Goal: Task Accomplishment & Management: Complete application form

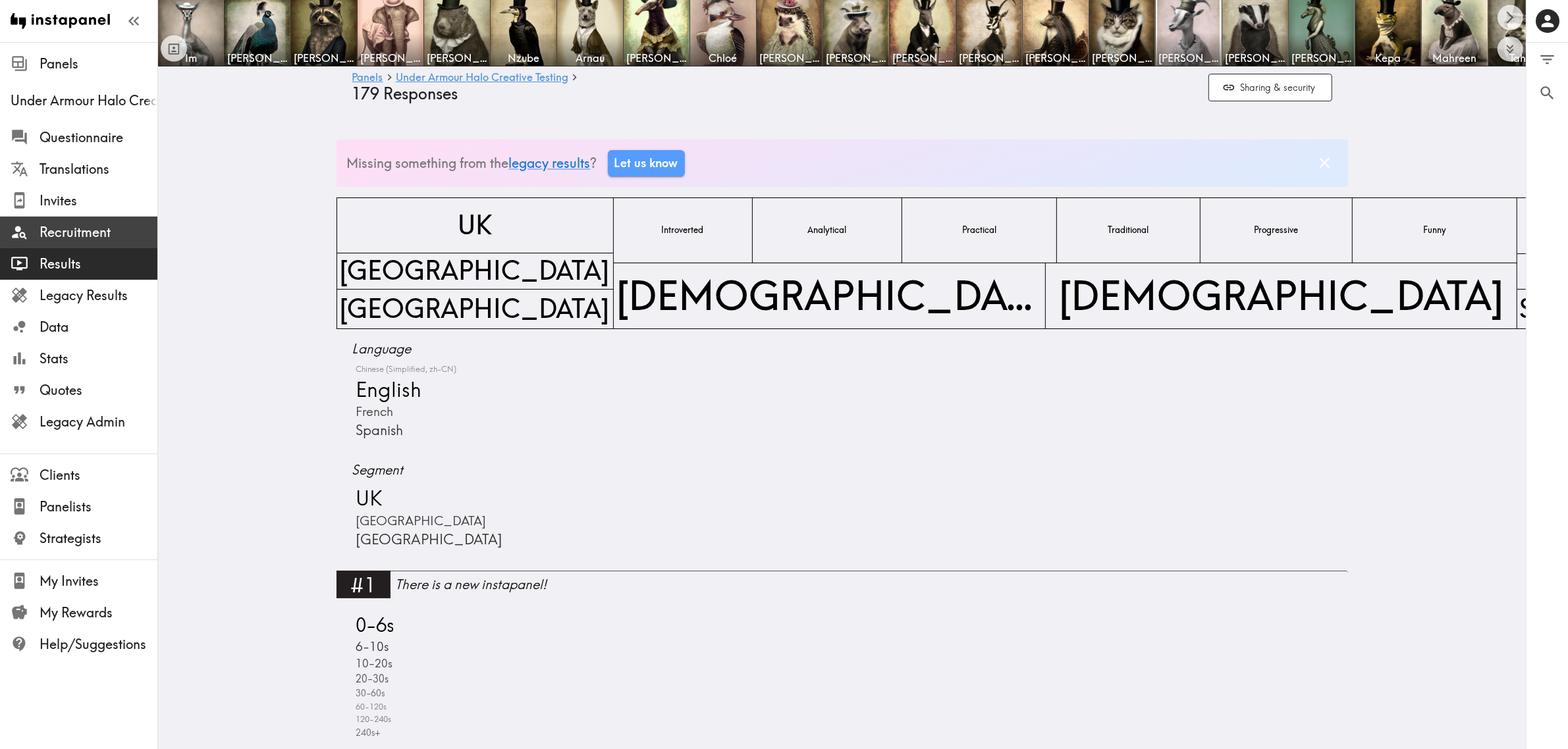
drag, startPoint x: 120, startPoint y: 231, endPoint x: 153, endPoint y: 237, distance: 33.5
click at [120, 231] on span "Recruitment" at bounding box center [99, 232] width 118 height 18
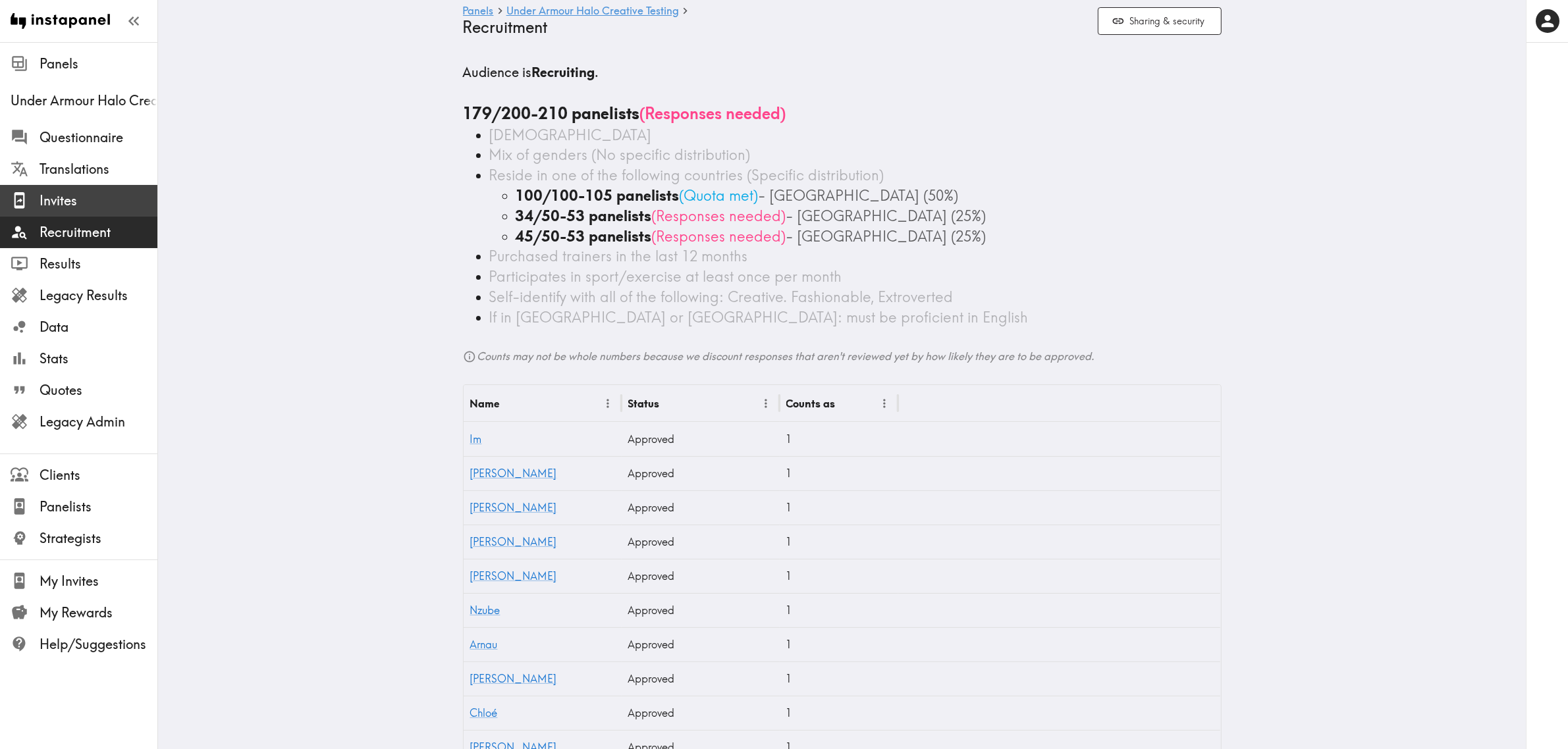
click at [73, 193] on span "Invites" at bounding box center [99, 201] width 118 height 18
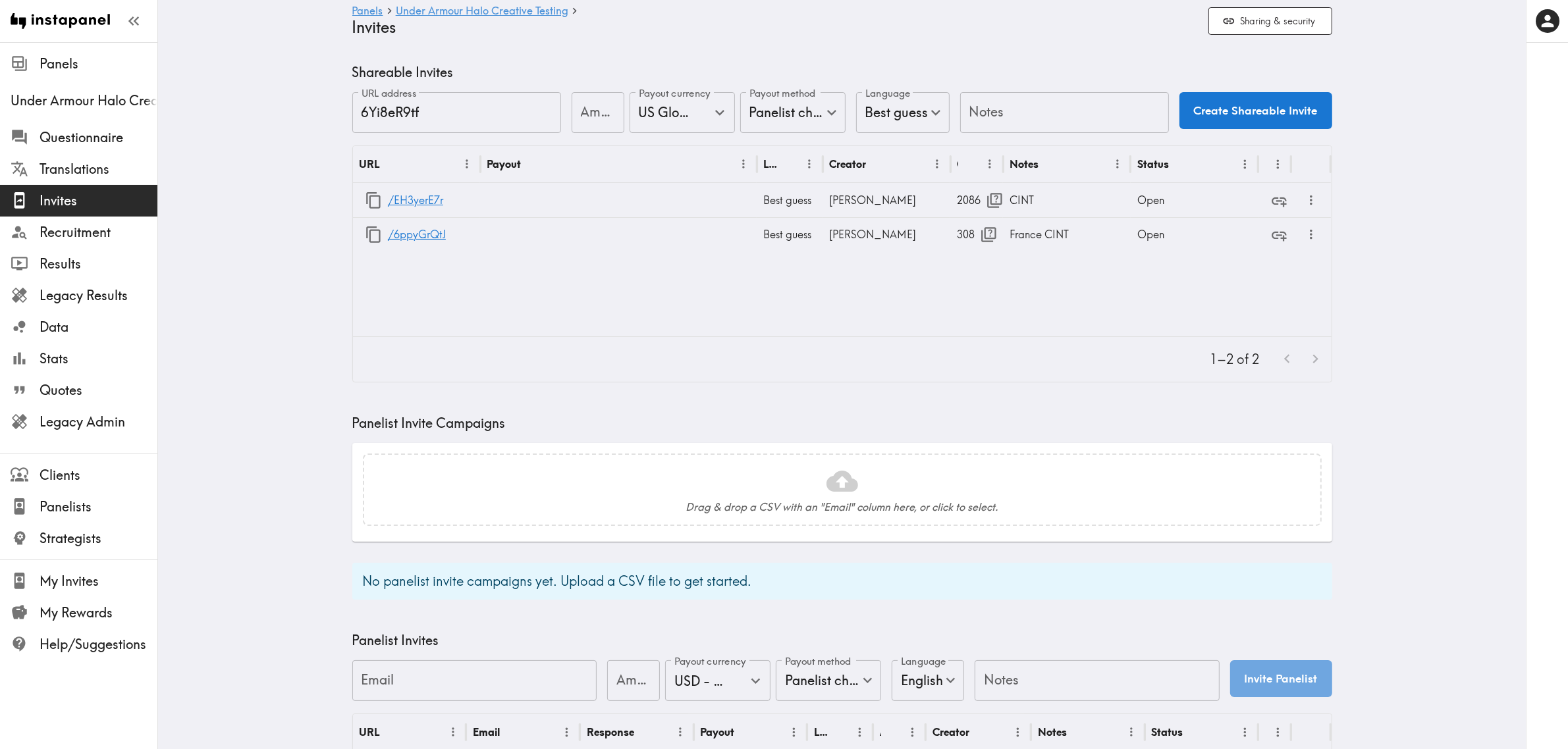
click at [982, 229] on icon "button" at bounding box center [989, 235] width 18 height 18
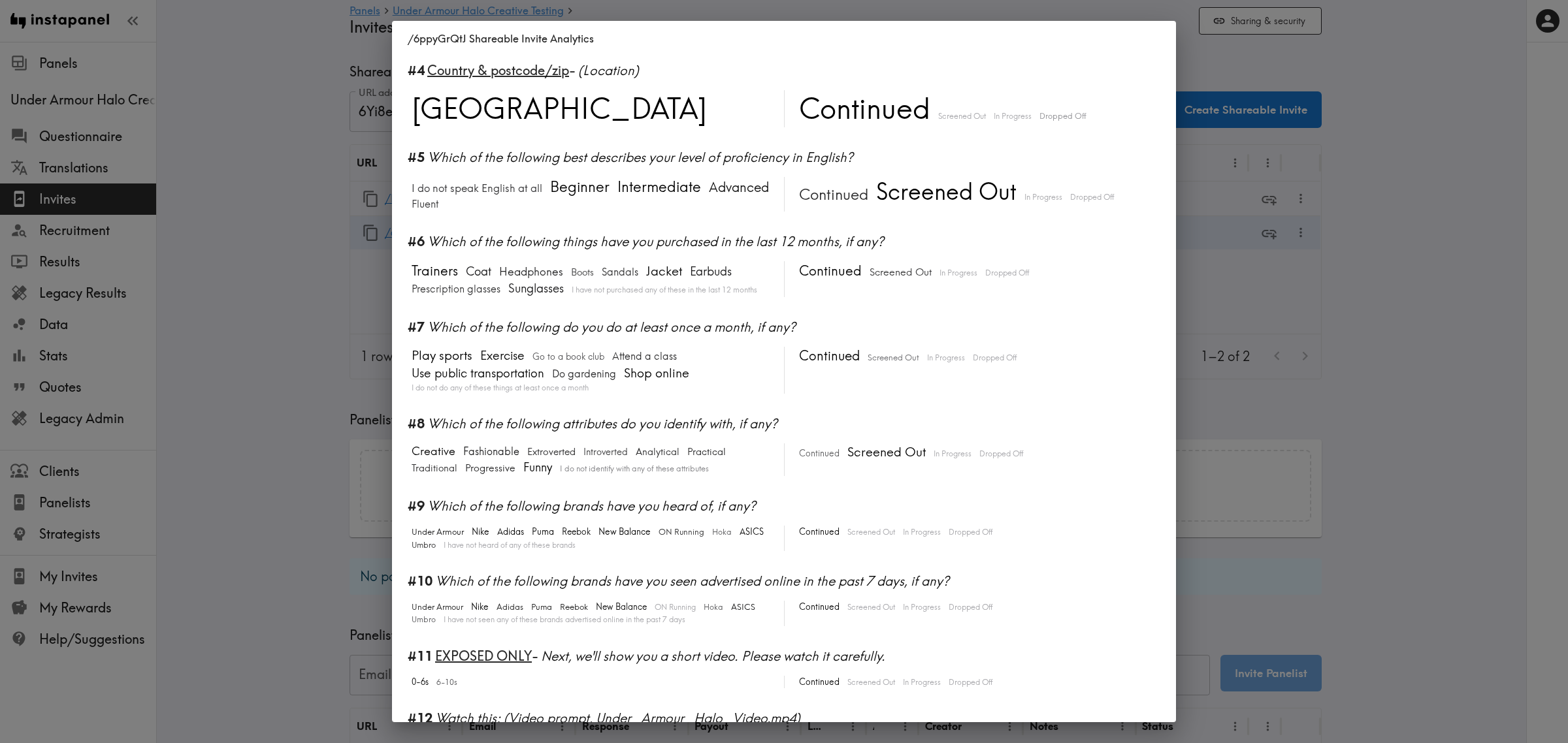
scroll to position [327, 0]
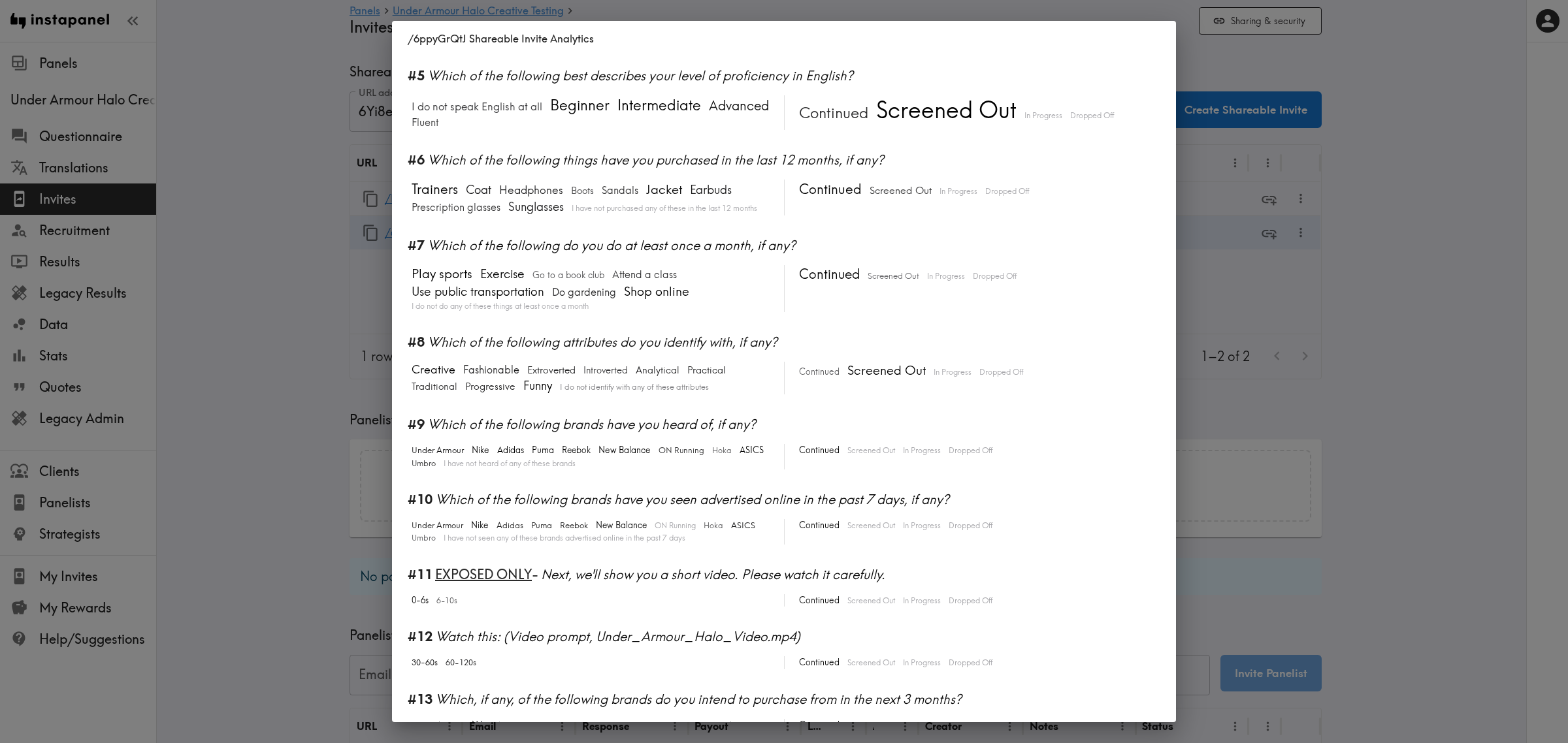
click at [1431, 393] on div "/6ppyGrQtJ Shareable Invite Analytics #1 There is a new instapanel! 0-6s 6-10s …" at bounding box center [784, 372] width 1568 height 743
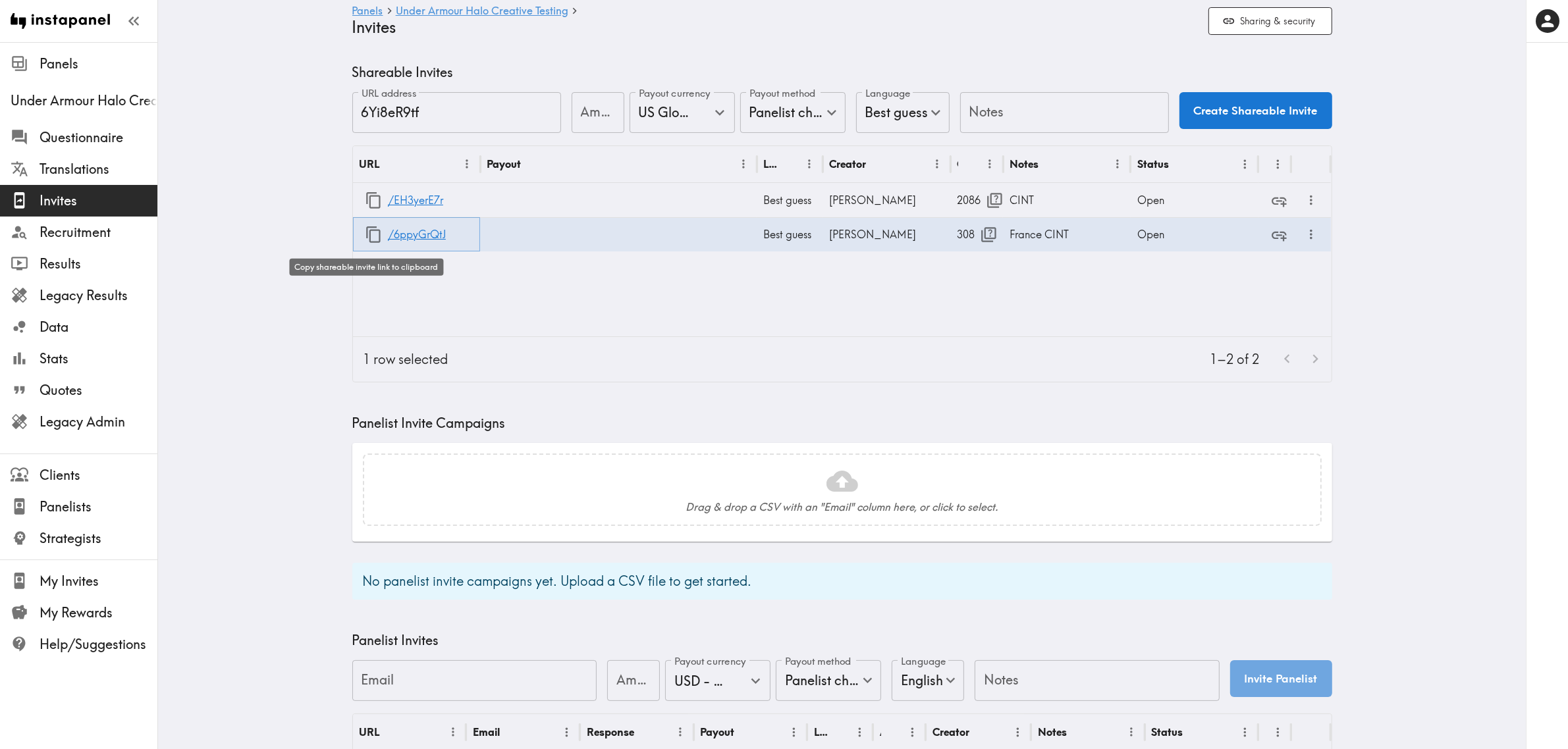
click at [368, 238] on icon "button" at bounding box center [373, 235] width 18 height 18
click at [982, 238] on icon "button" at bounding box center [990, 235] width 15 height 15
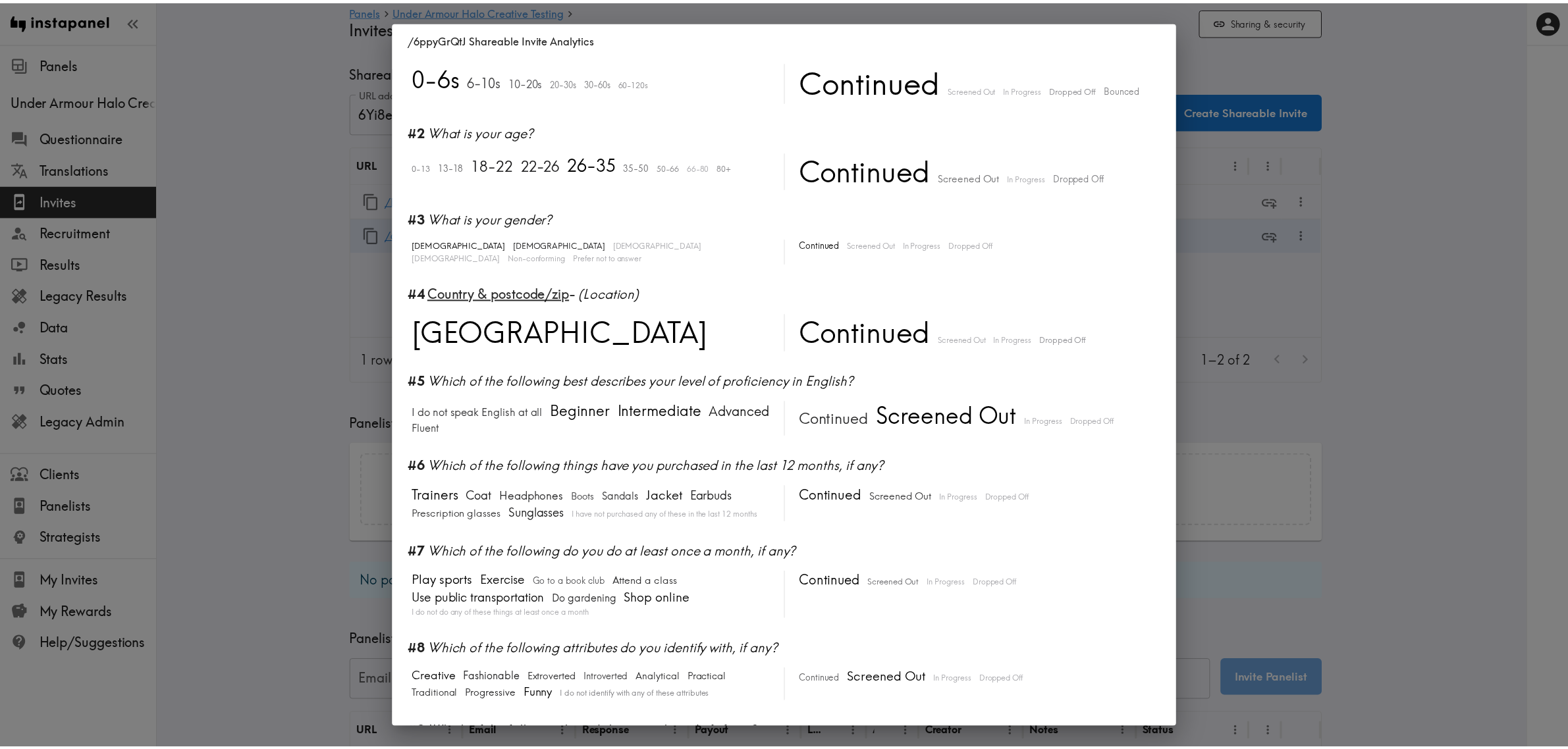
scroll to position [0, 0]
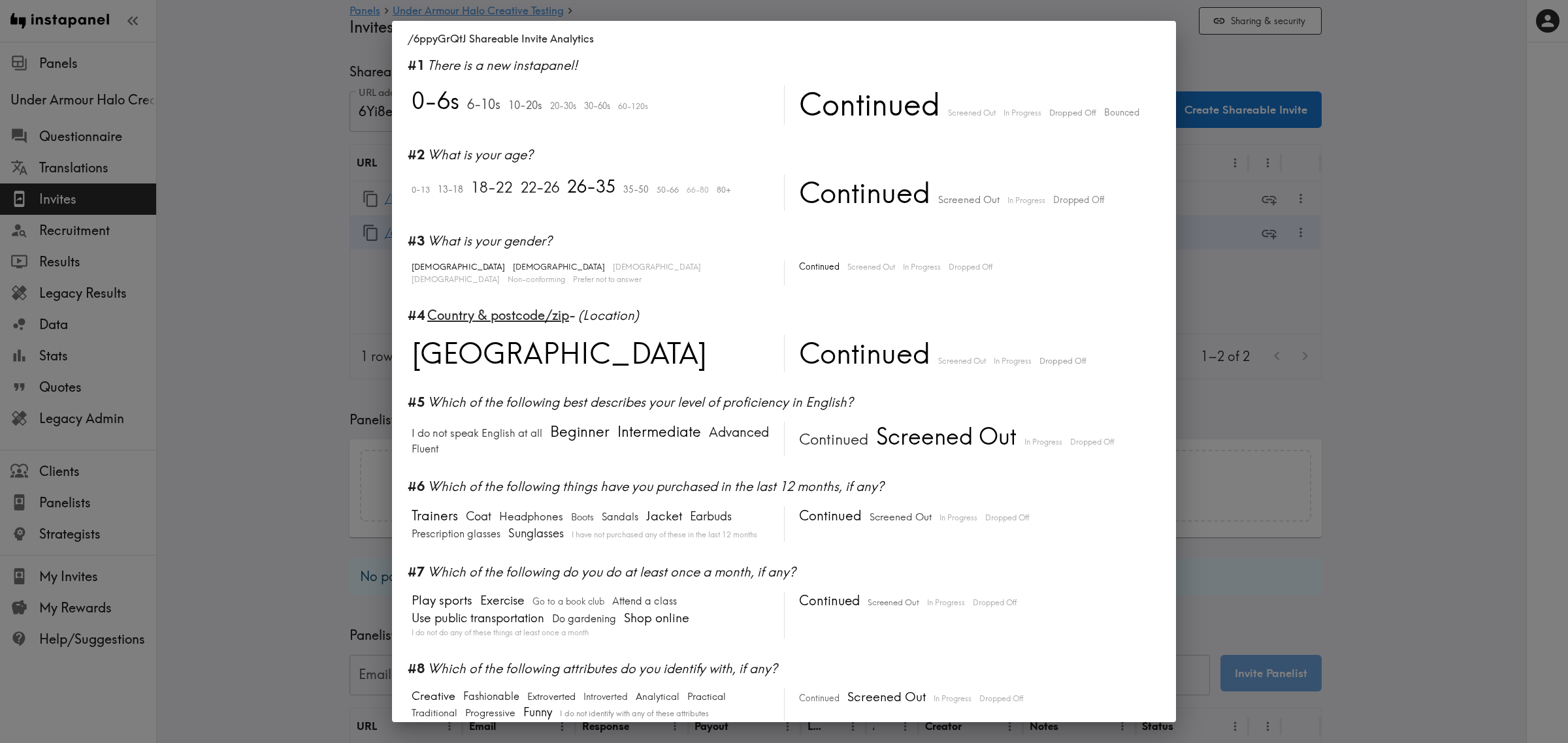
click at [229, 273] on div "/6ppyGrQtJ Shareable Invite Analytics #1 There is a new instapanel! 0-6s 6-10s …" at bounding box center [784, 372] width 1568 height 743
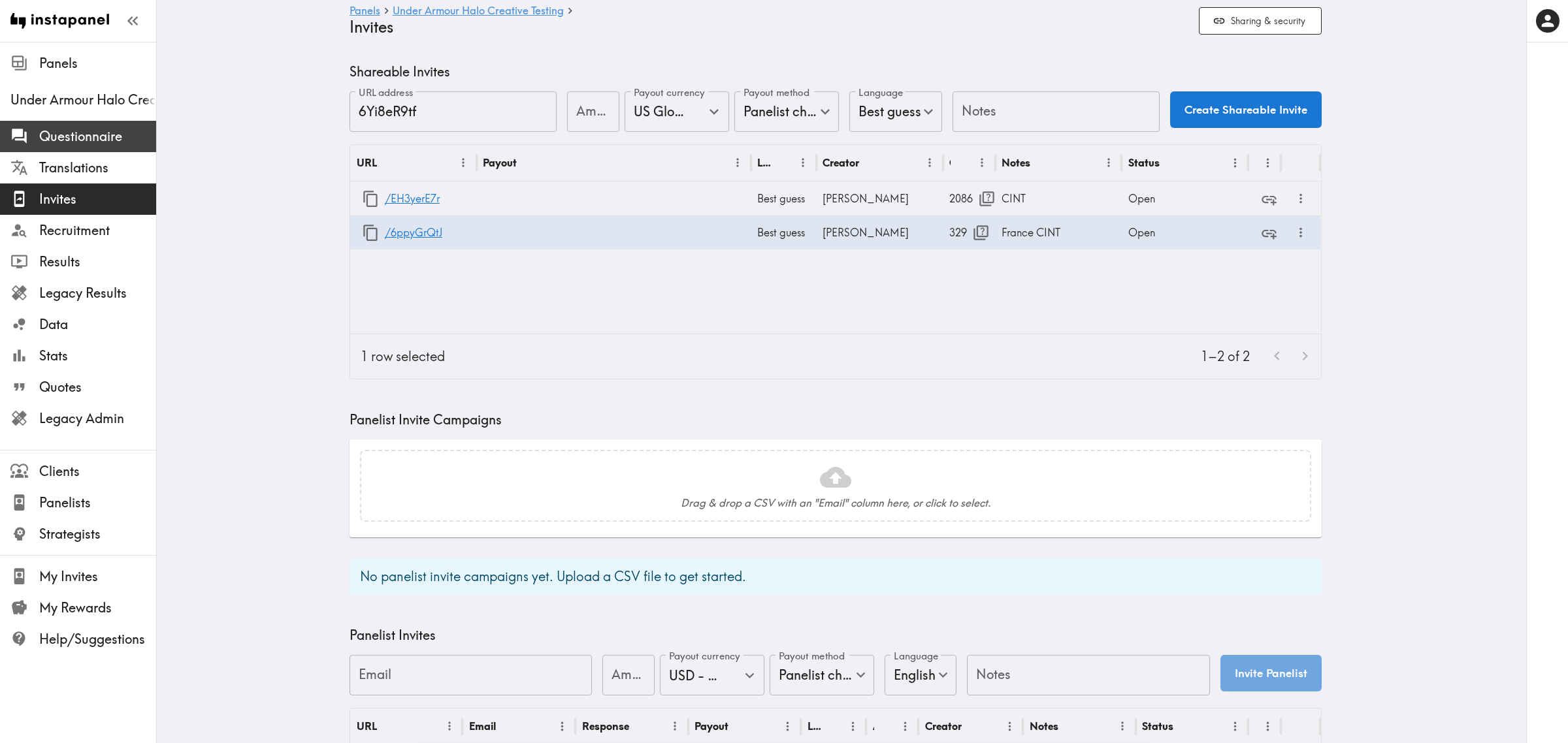
click at [56, 142] on span "Questionnaire" at bounding box center [98, 136] width 117 height 18
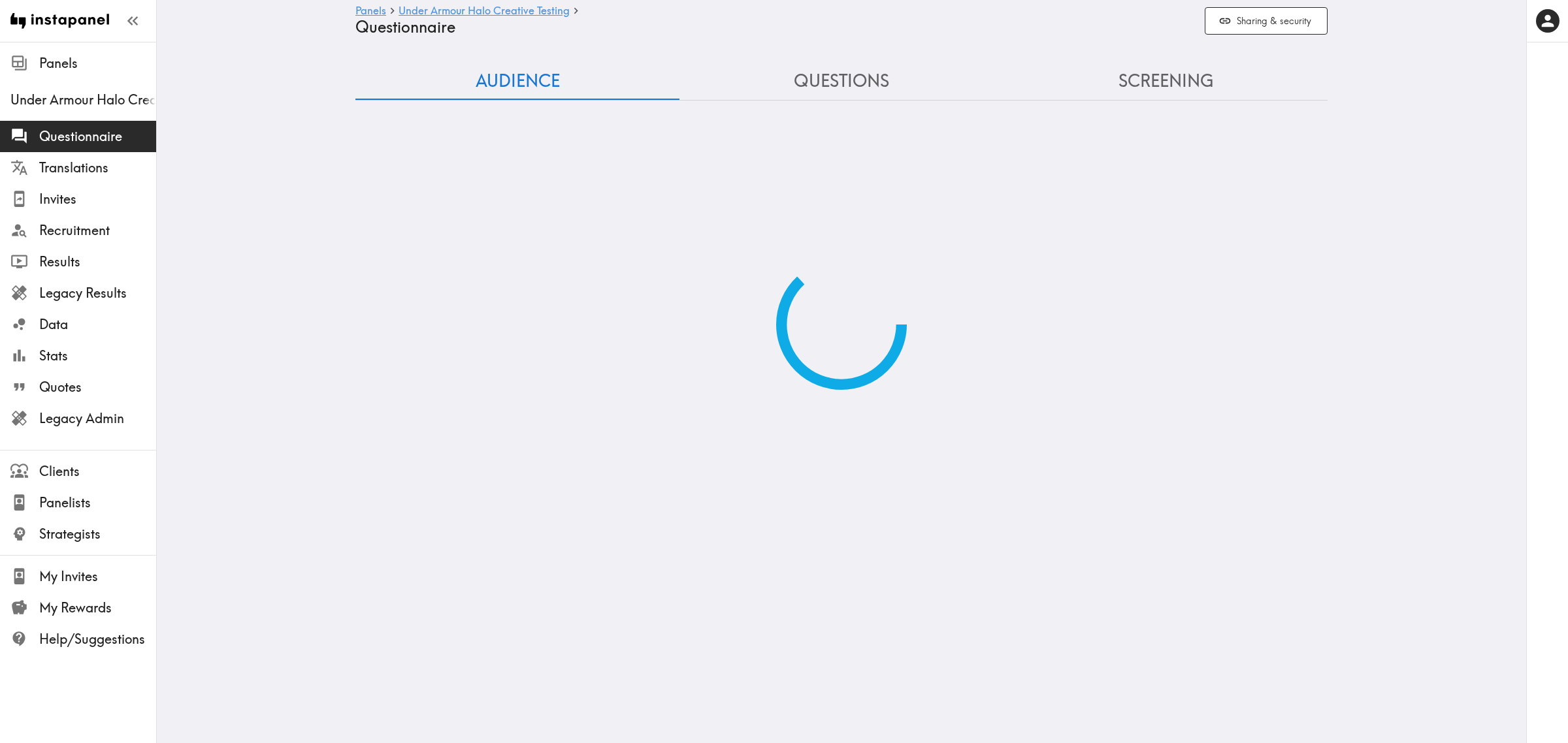
type input "#2 What is your age?"
type input "#4 COUNTRY & POSTCODE/ZIP (Location)"
type input "false"
type input "#4 COUNTRY & POSTCODE/ZIP (Location)"
type input "false"
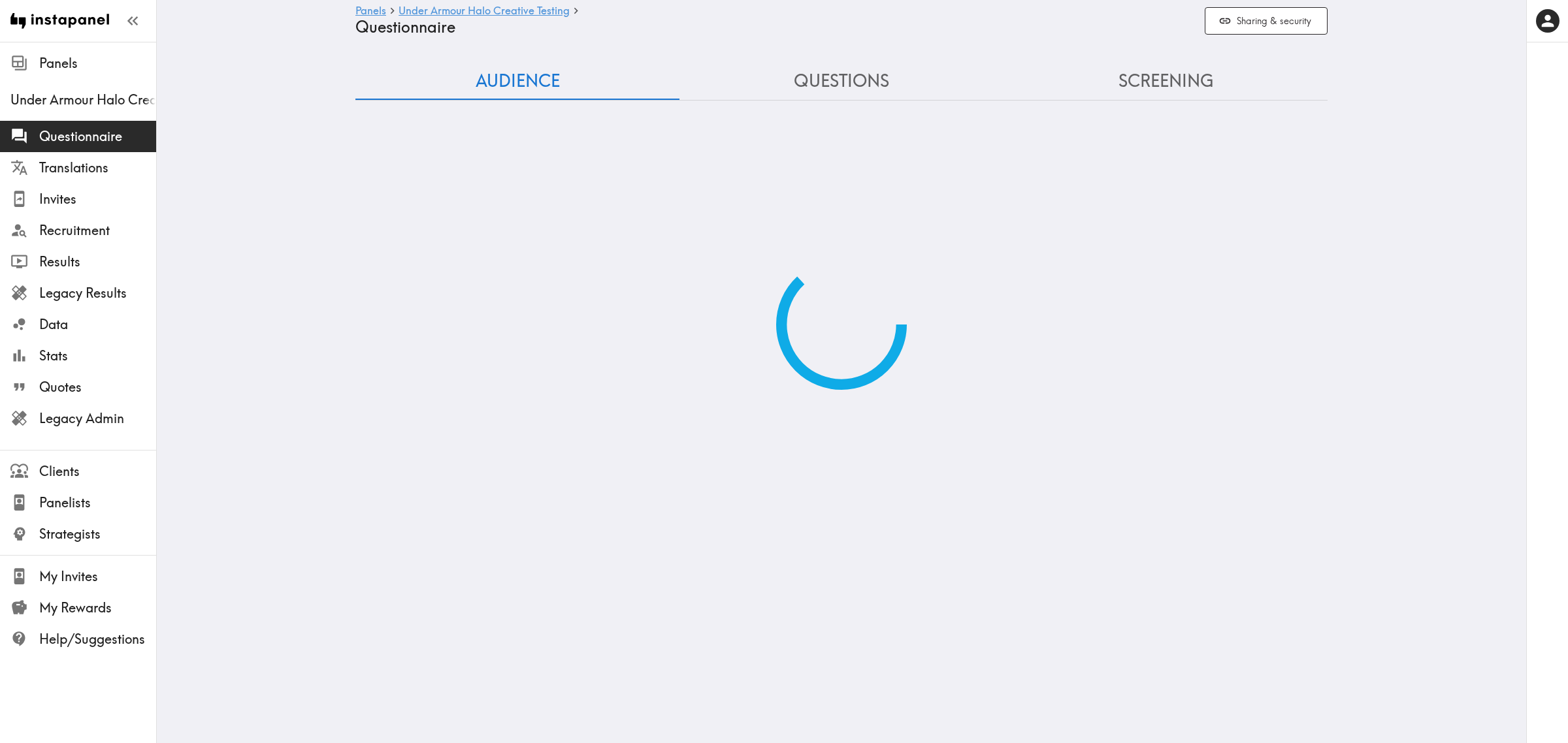
type input "#4 COUNTRY & POSTCODE/ZIP (Location)"
type input "false"
type input "#6 Which of the following things have you purchased in the…"
type input "#7 Which of the following do you do at least once a month,…"
type input "#8 Which of the following attributes do you identify with,…"
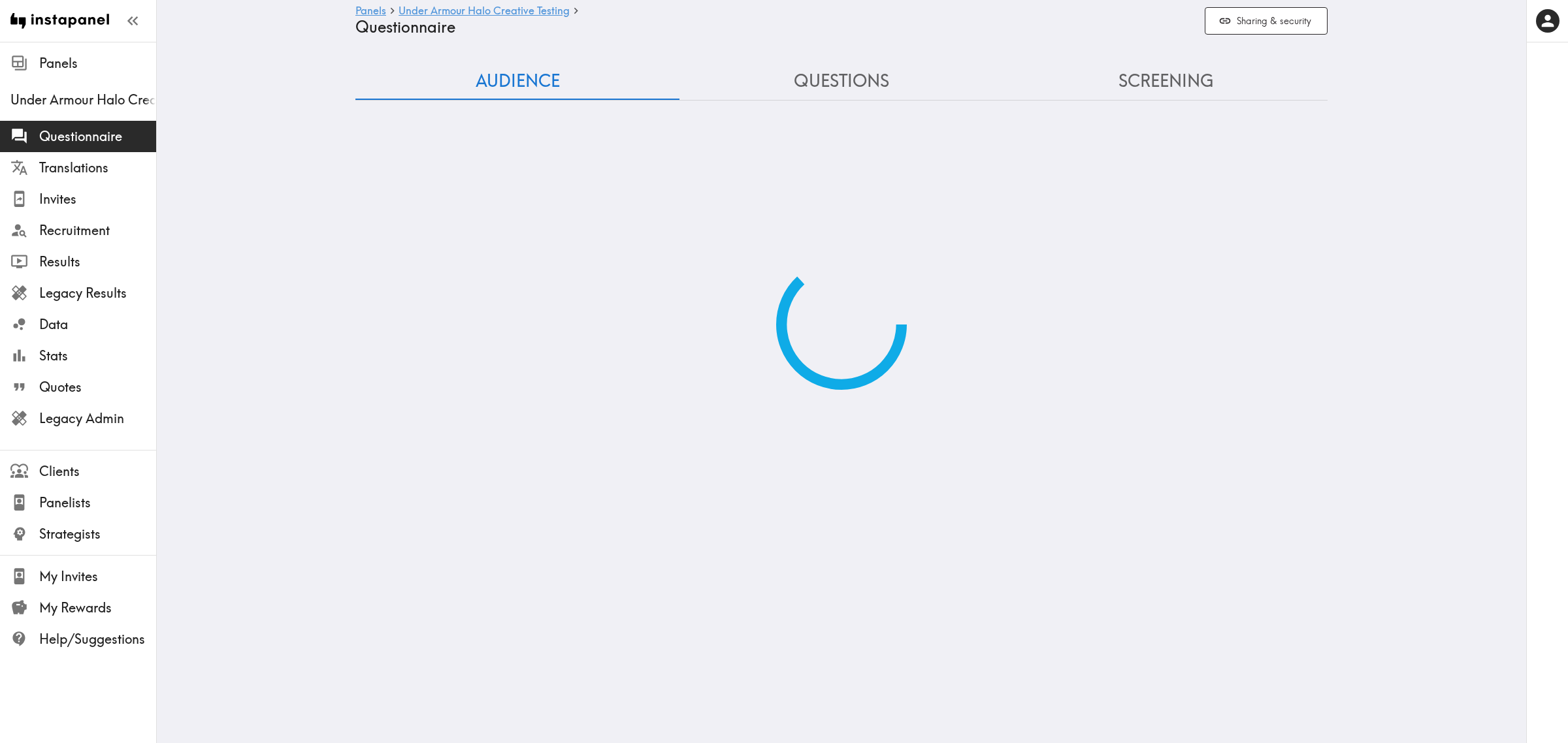
type input "#4 COUNTRY & POSTCODE/ZIP (Location)"
type input "false"
type input "#5 Which of the following best describes your level of profi…"
type input "#4 COUNTRY & POSTCODE/ZIP (Location)"
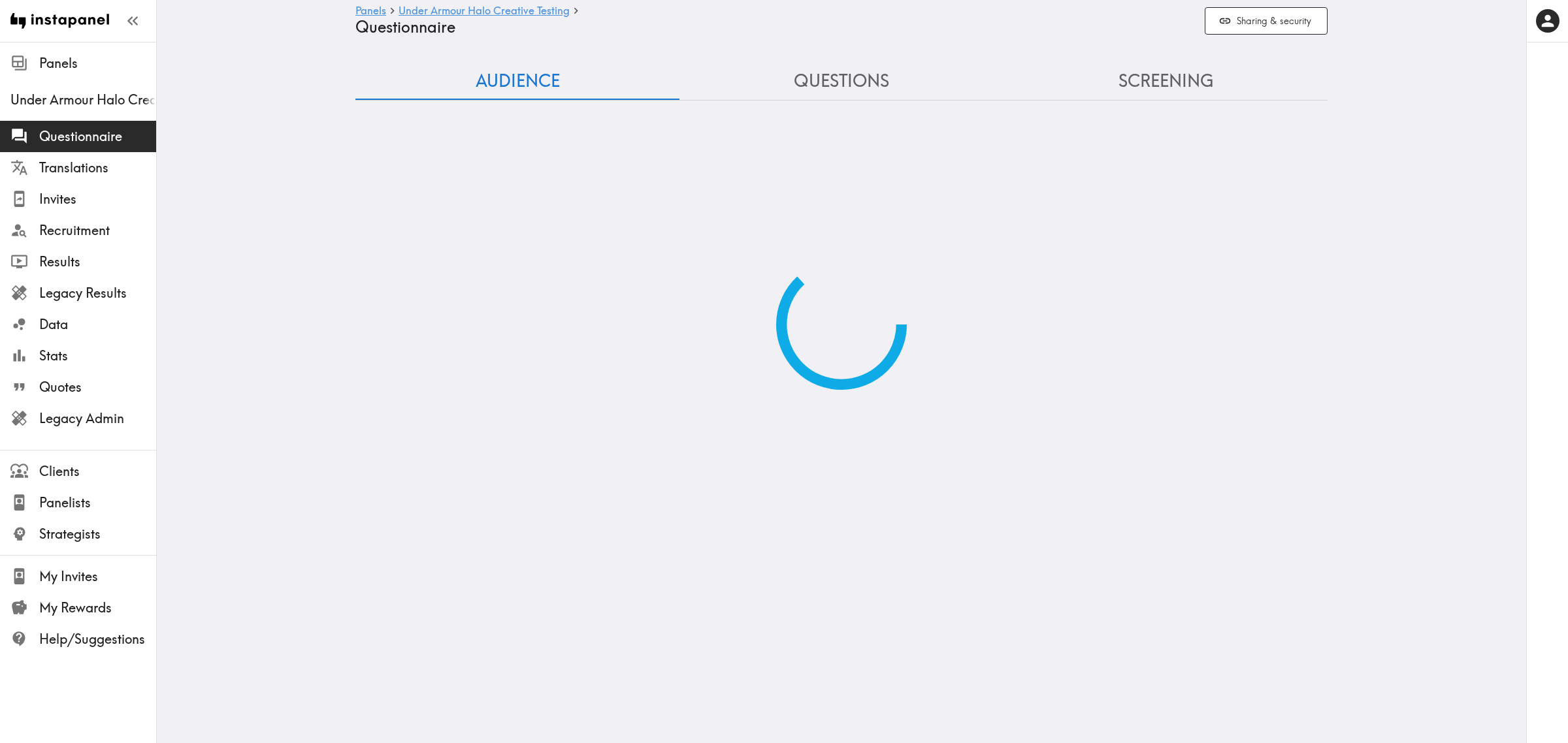
type input "false"
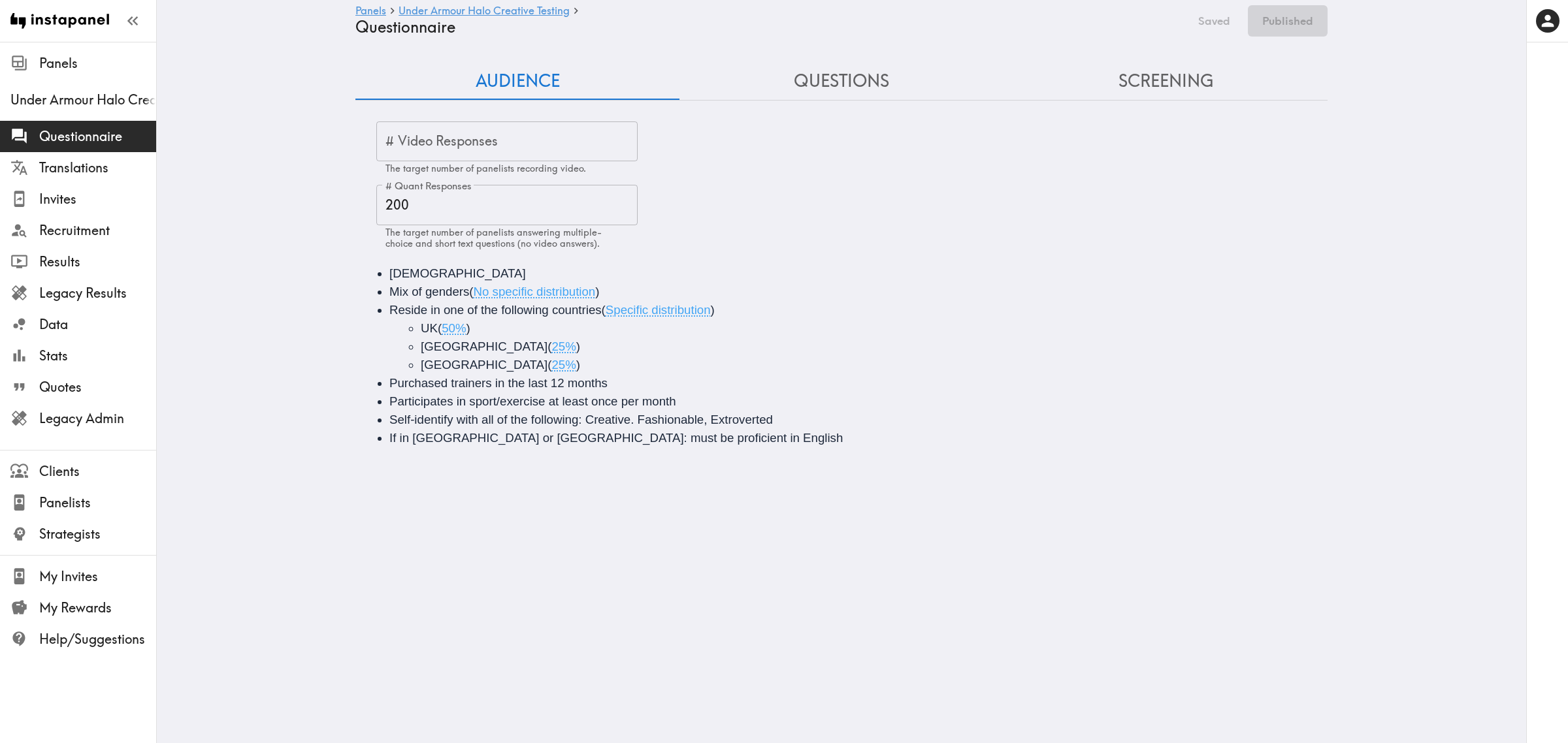
click at [1111, 88] on button "Screening" at bounding box center [1165, 81] width 324 height 37
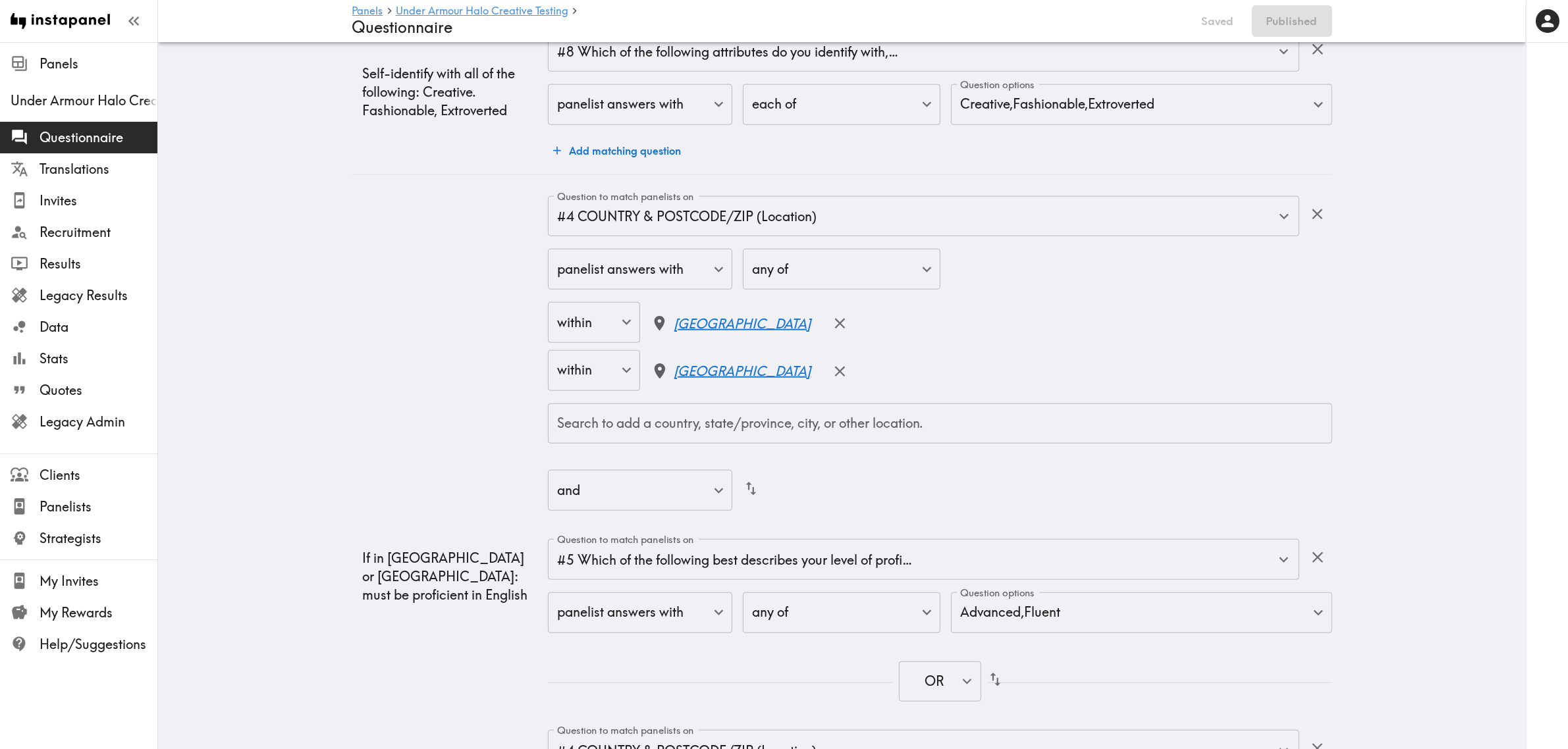
scroll to position [1967, 0]
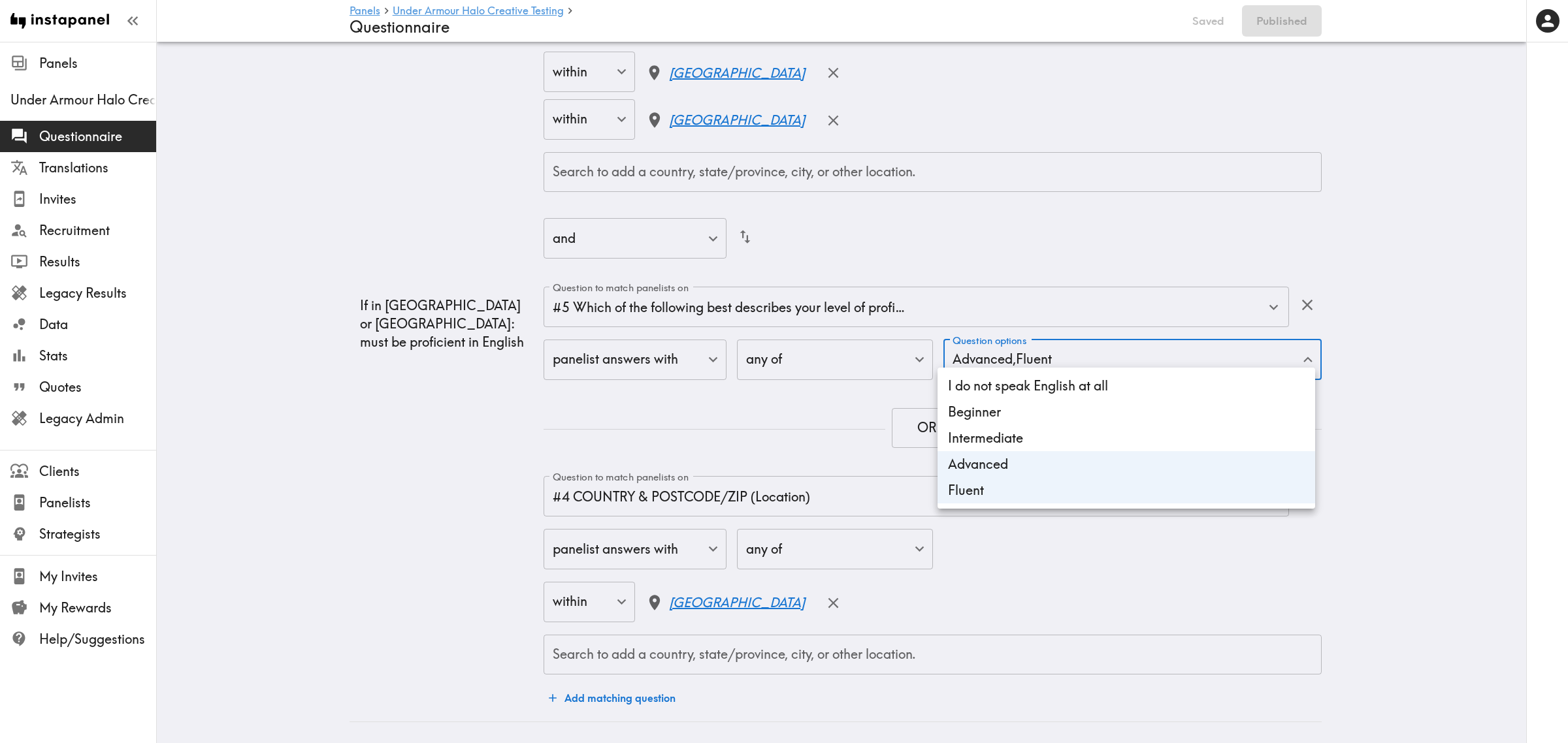
click at [1033, 435] on li "Intermediate" at bounding box center [1126, 438] width 378 height 26
type input "16b51d25-226e-4eaf-9217-f72a95be11d5,c09a1be2-b604-465c-ab22-cf6215706645,9bf75…"
click at [1470, 389] on div at bounding box center [784, 372] width 1568 height 743
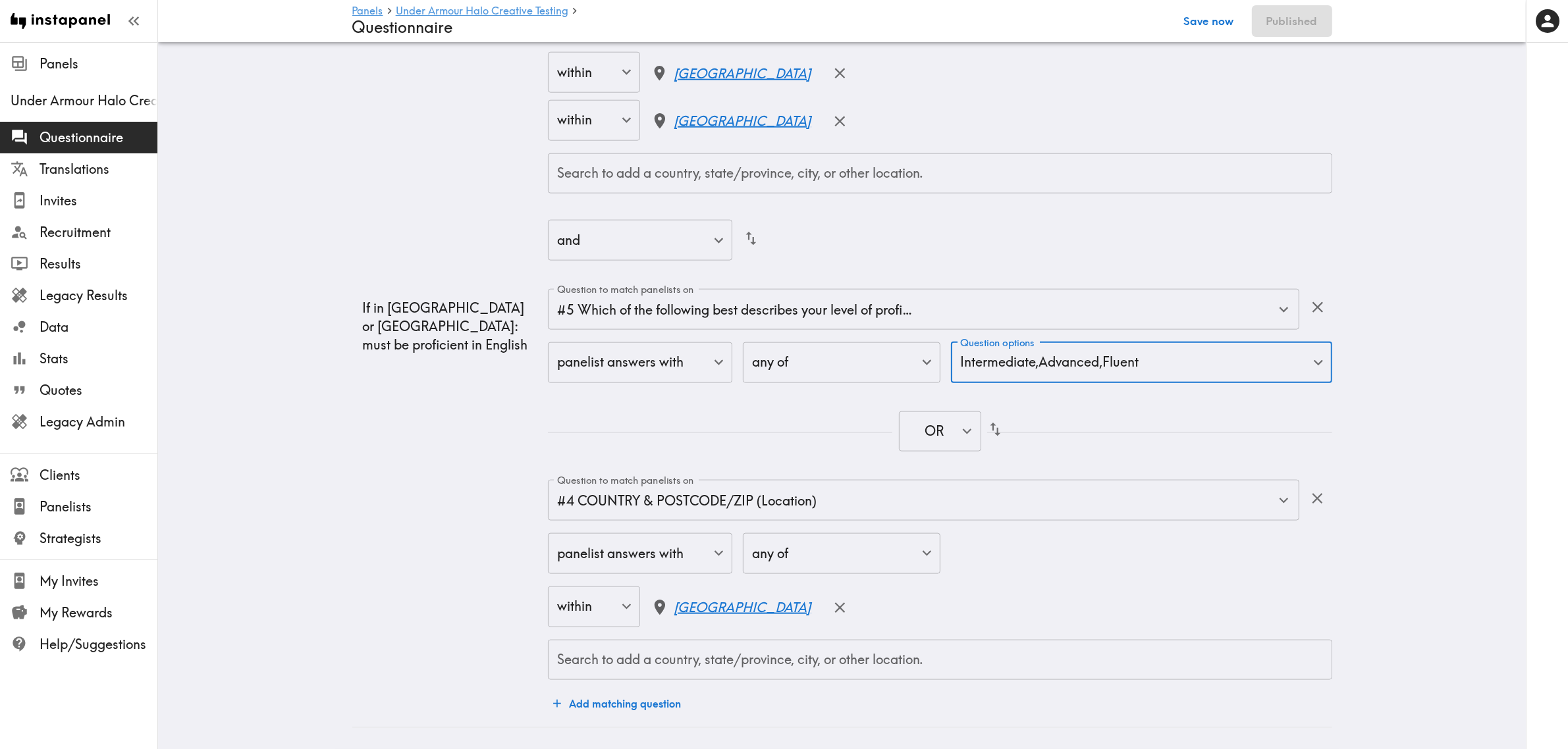
click at [1223, 18] on button "Save now" at bounding box center [1209, 21] width 64 height 31
click at [1295, 21] on button "Publish" at bounding box center [1299, 21] width 67 height 31
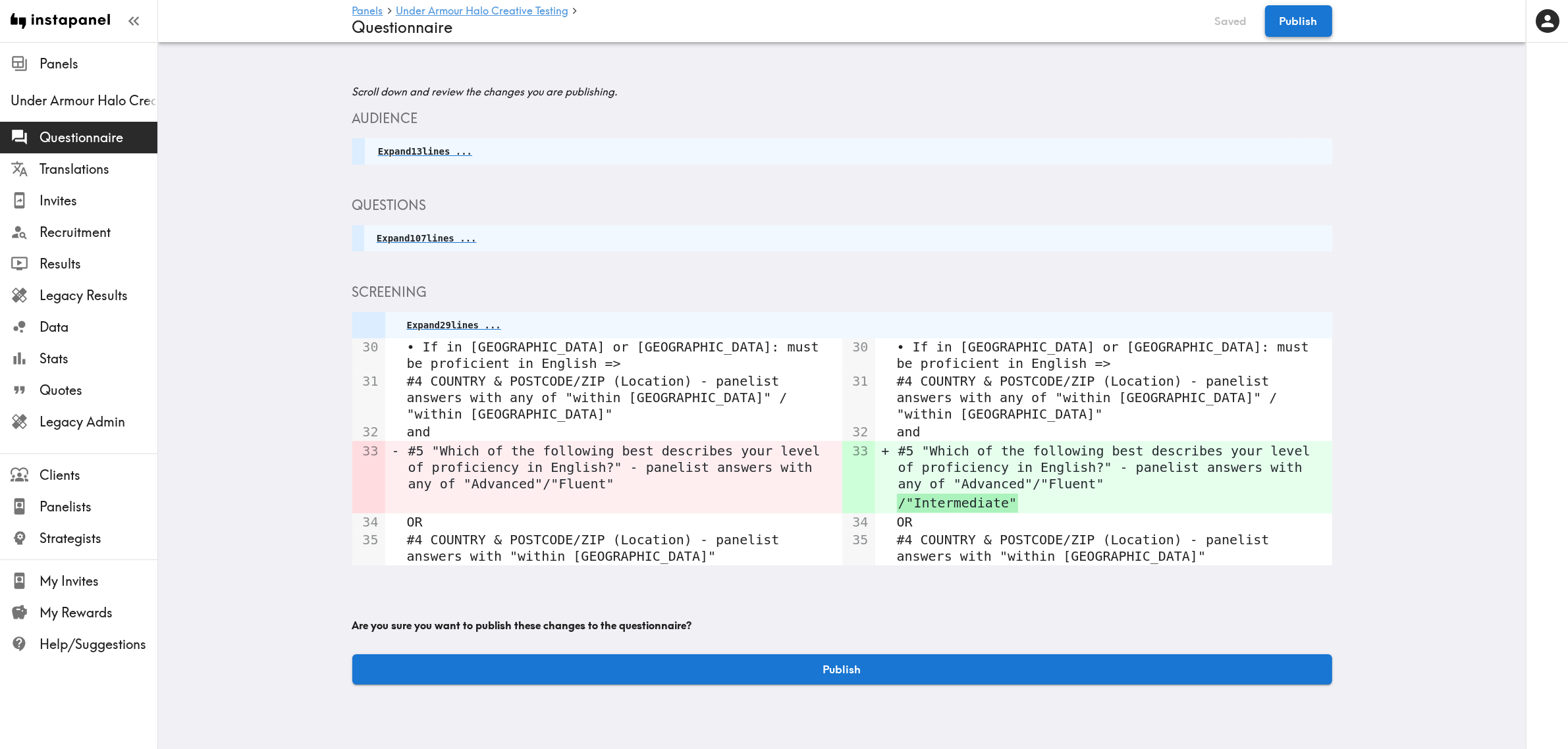
scroll to position [0, 0]
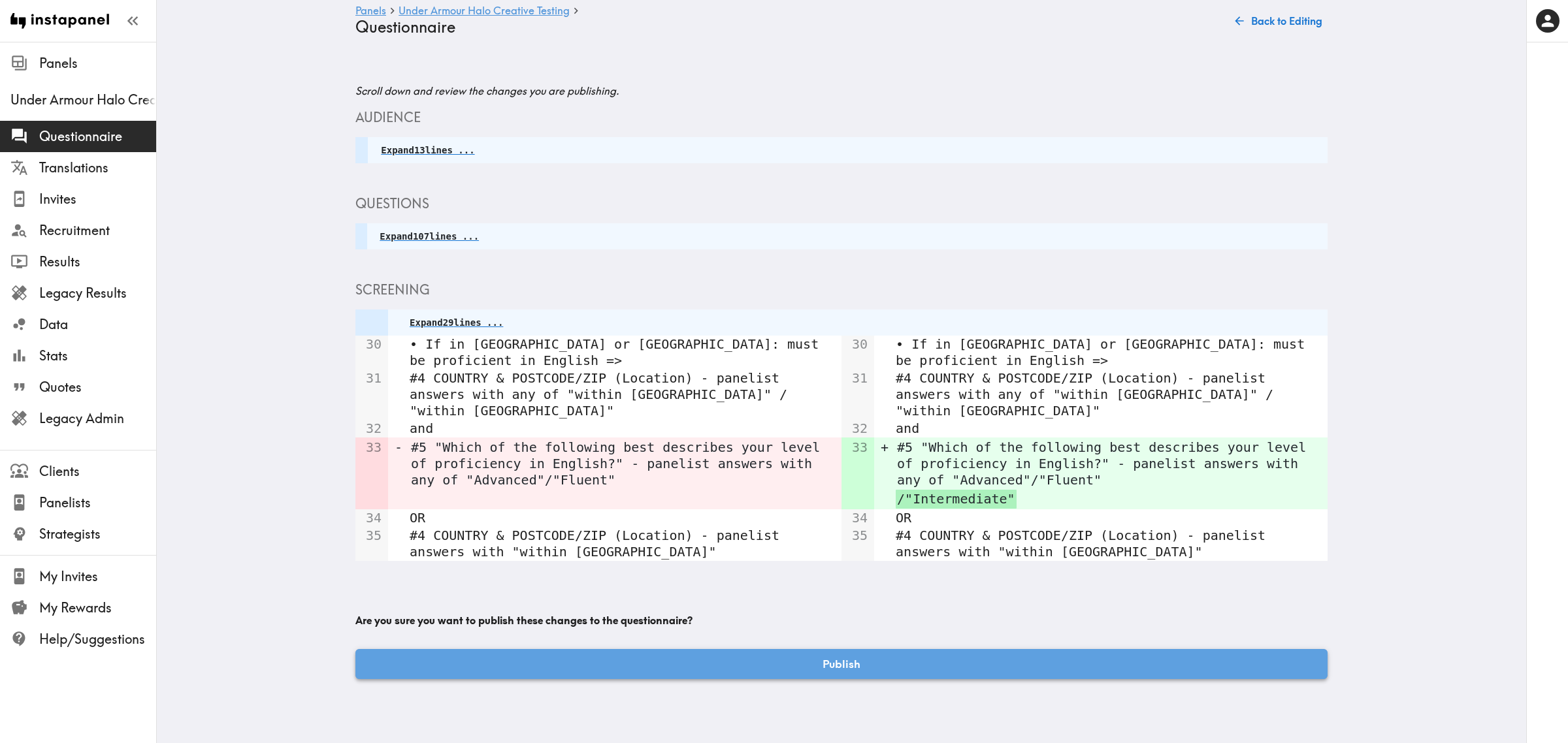
click at [931, 649] on button "Publish" at bounding box center [842, 664] width 972 height 30
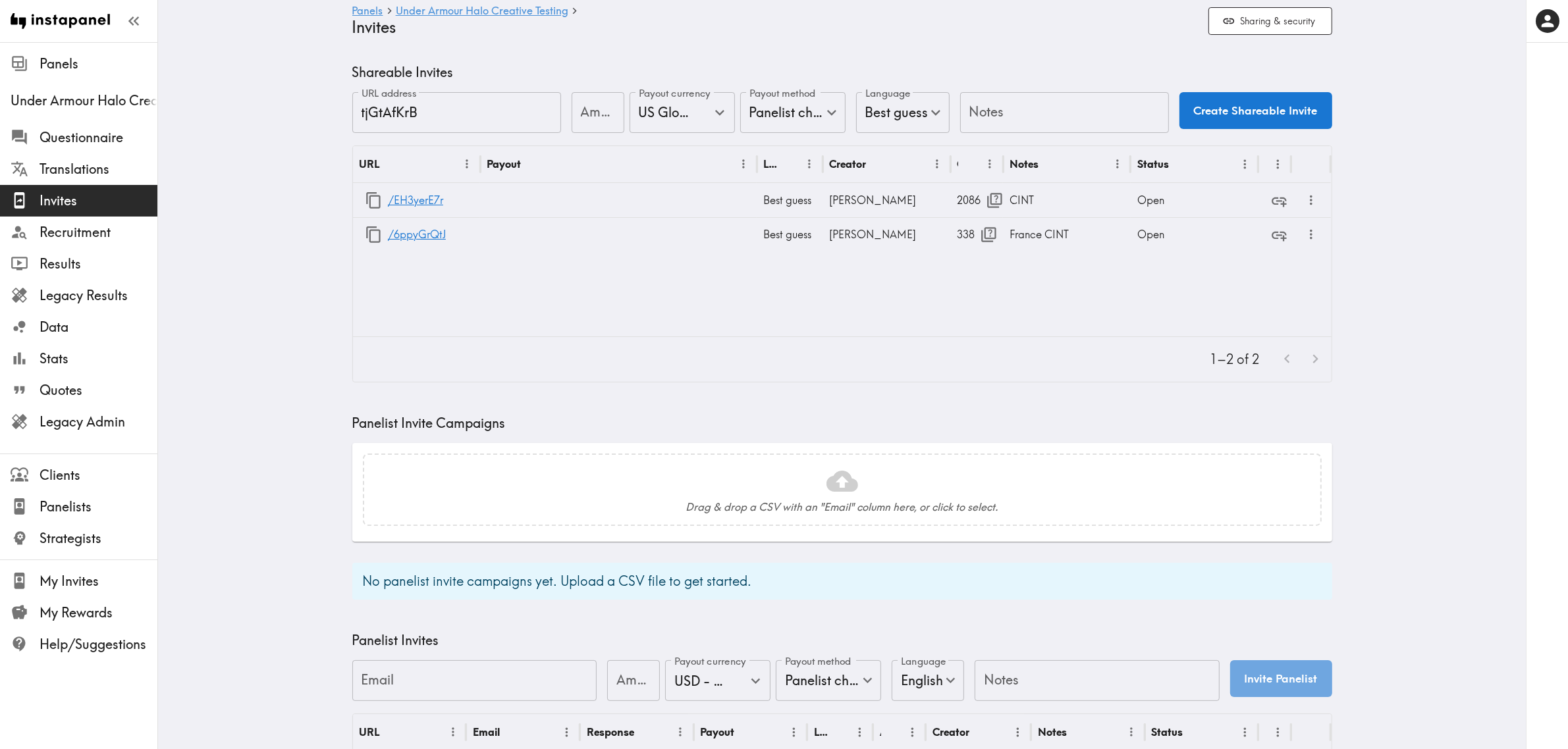
click at [106, 229] on span "Recruitment" at bounding box center [99, 232] width 118 height 18
